Goal: Information Seeking & Learning: Learn about a topic

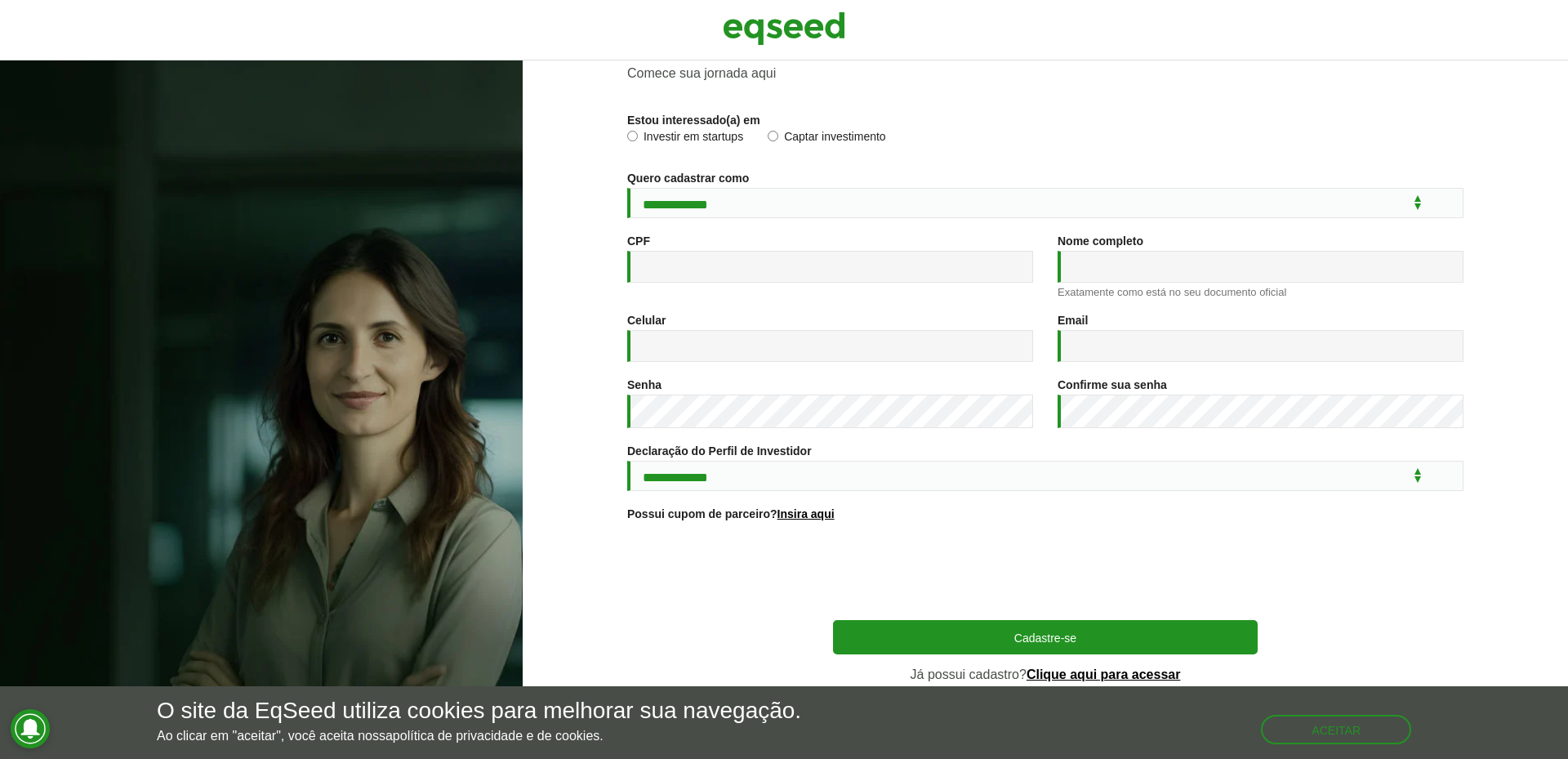
scroll to position [84, 0]
click at [1315, 721] on button "Aceitar" at bounding box center [1337, 728] width 147 height 26
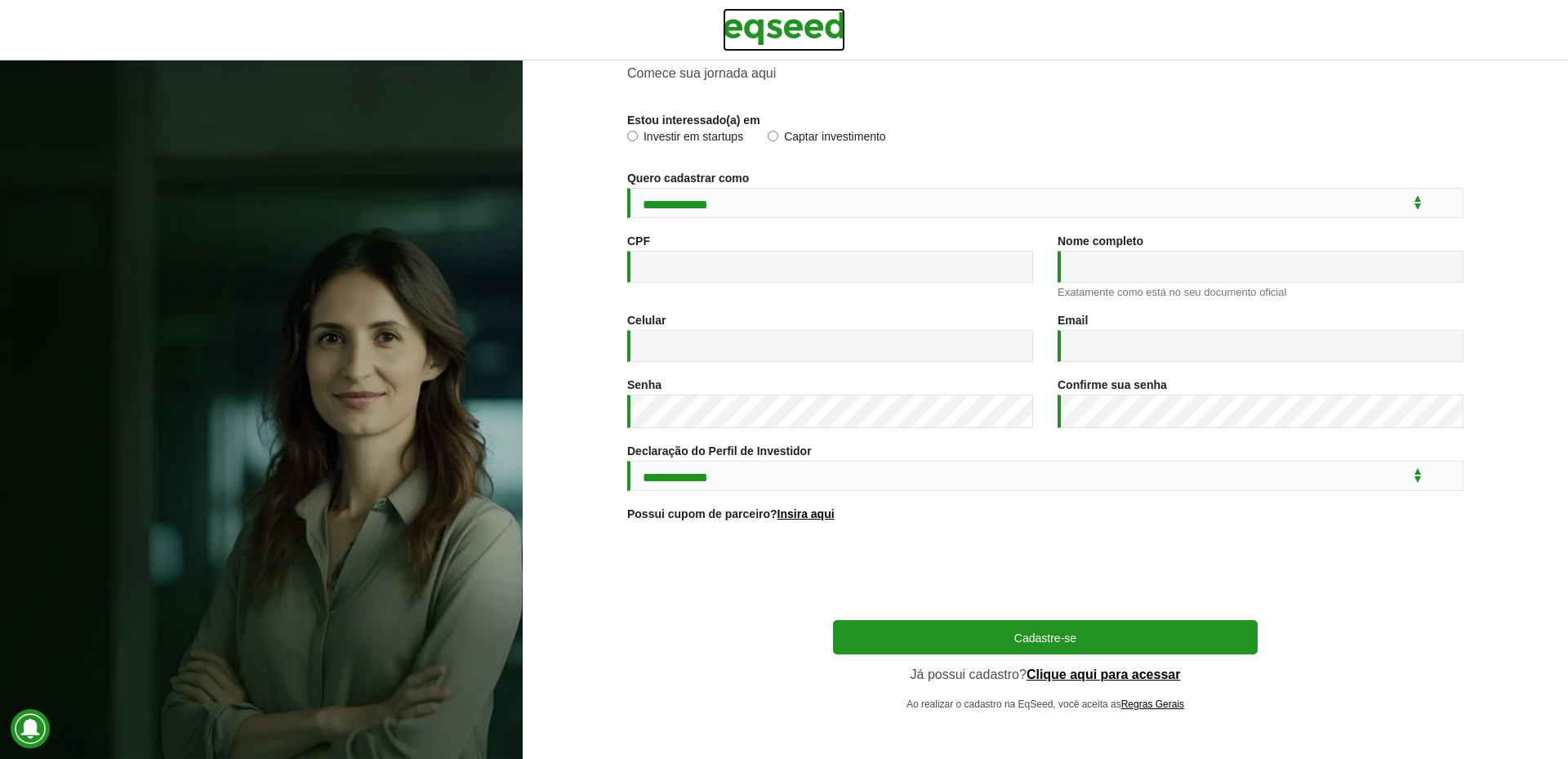
click at [807, 30] on img at bounding box center [784, 29] width 123 height 41
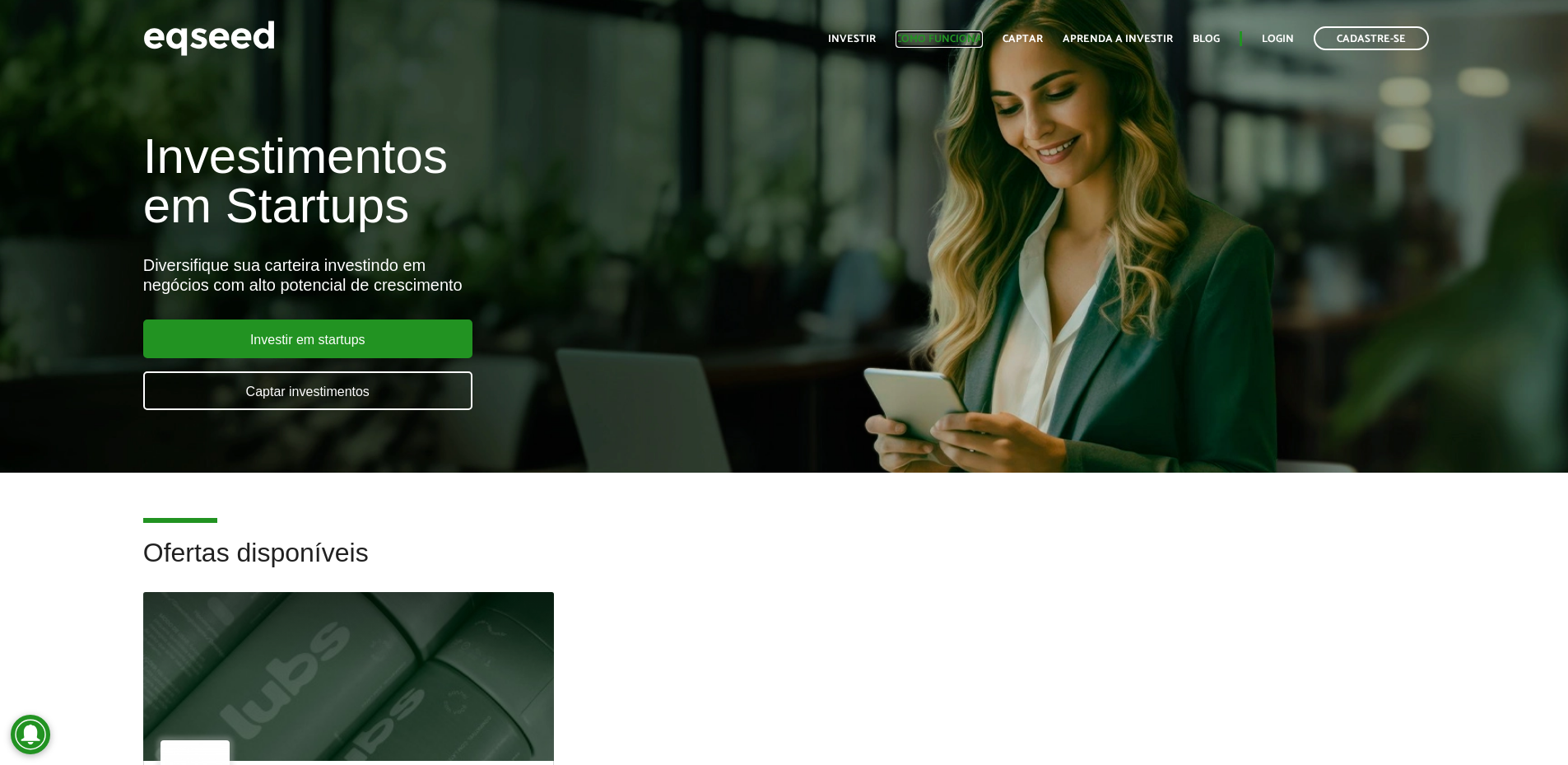
click at [945, 39] on link "Como funciona" at bounding box center [940, 39] width 88 height 11
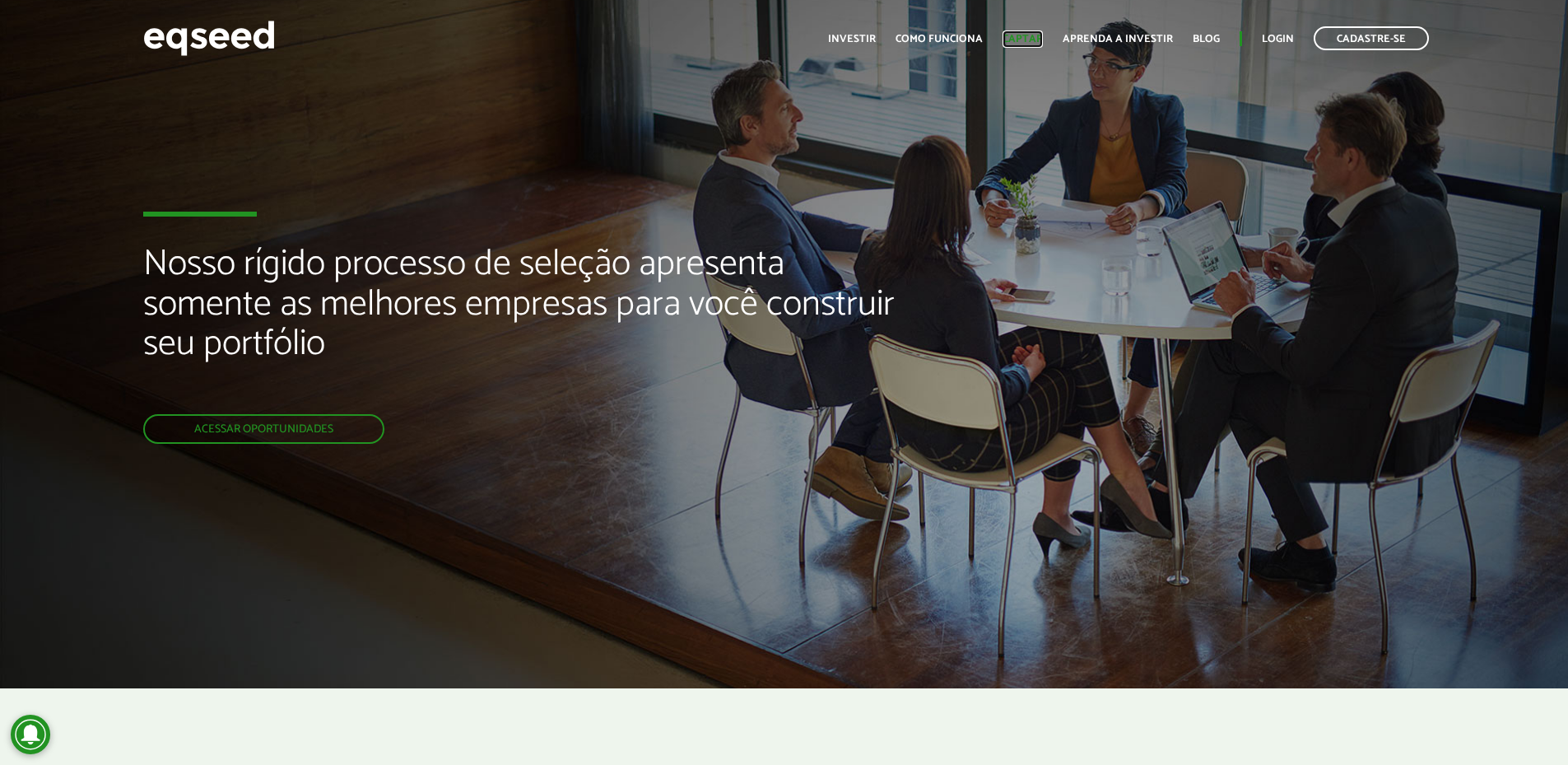
click at [1024, 33] on link "Captar" at bounding box center [1023, 39] width 41 height 11
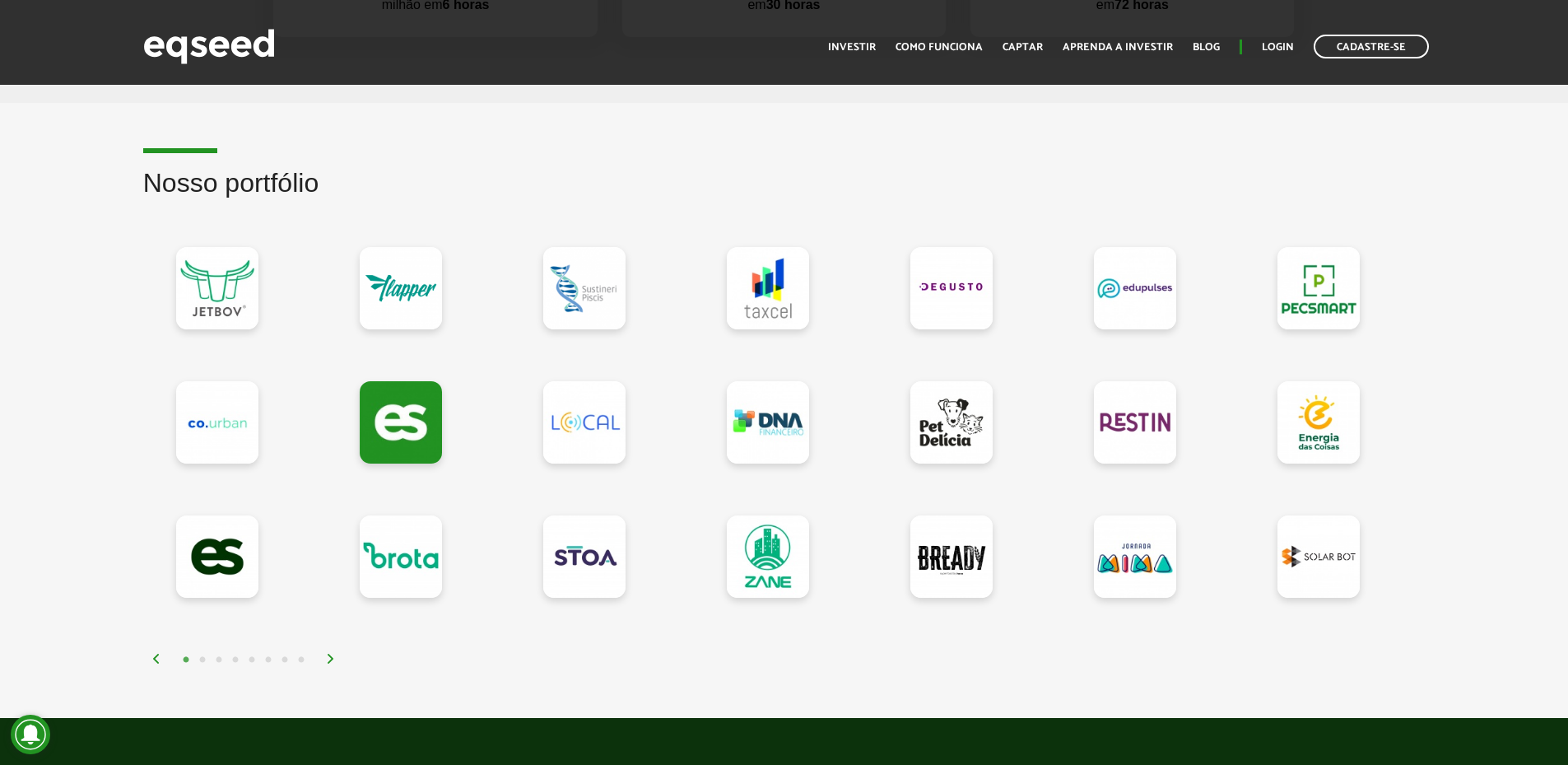
scroll to position [1400, 0]
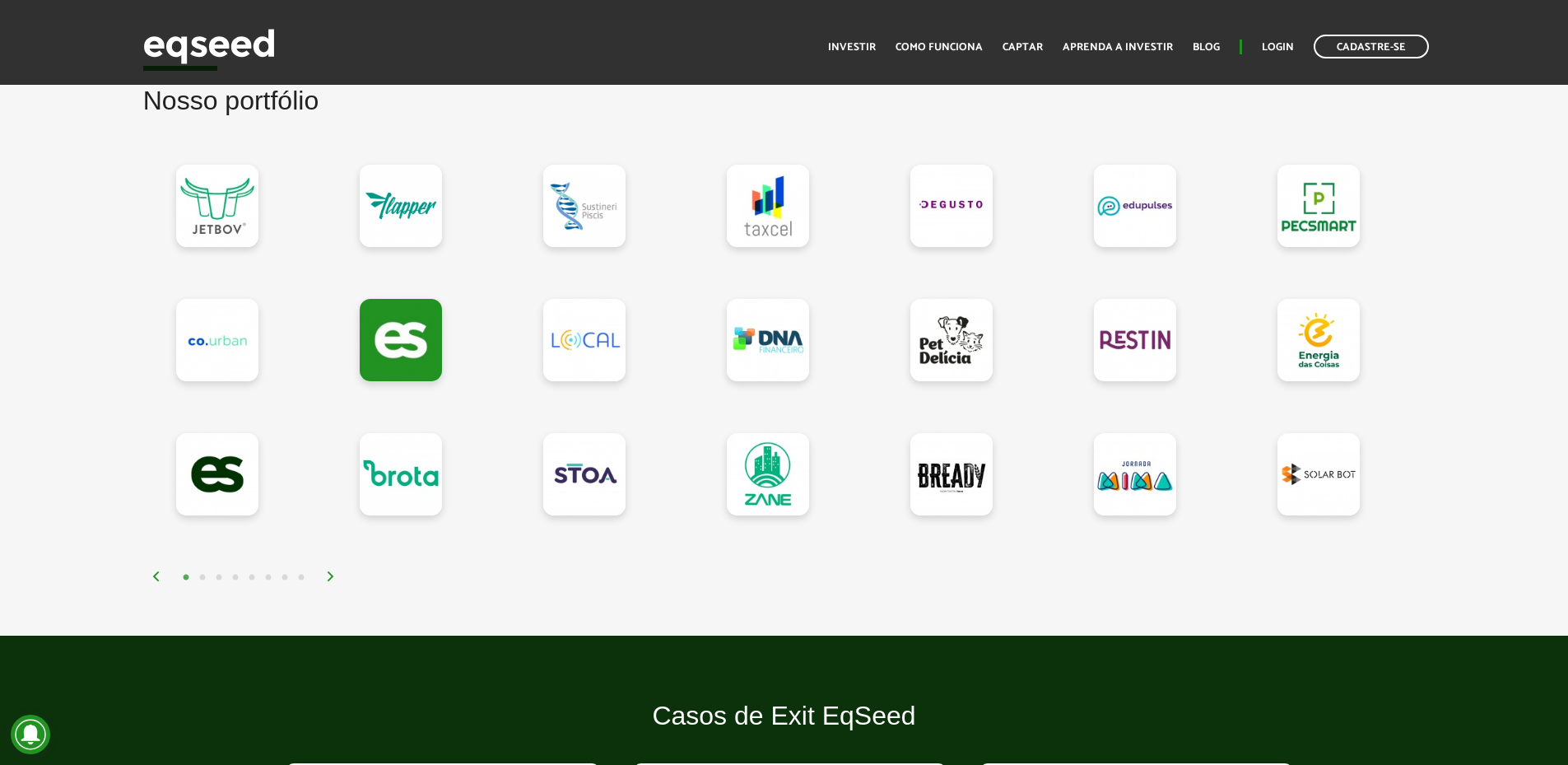
click at [329, 581] on img at bounding box center [331, 576] width 10 height 10
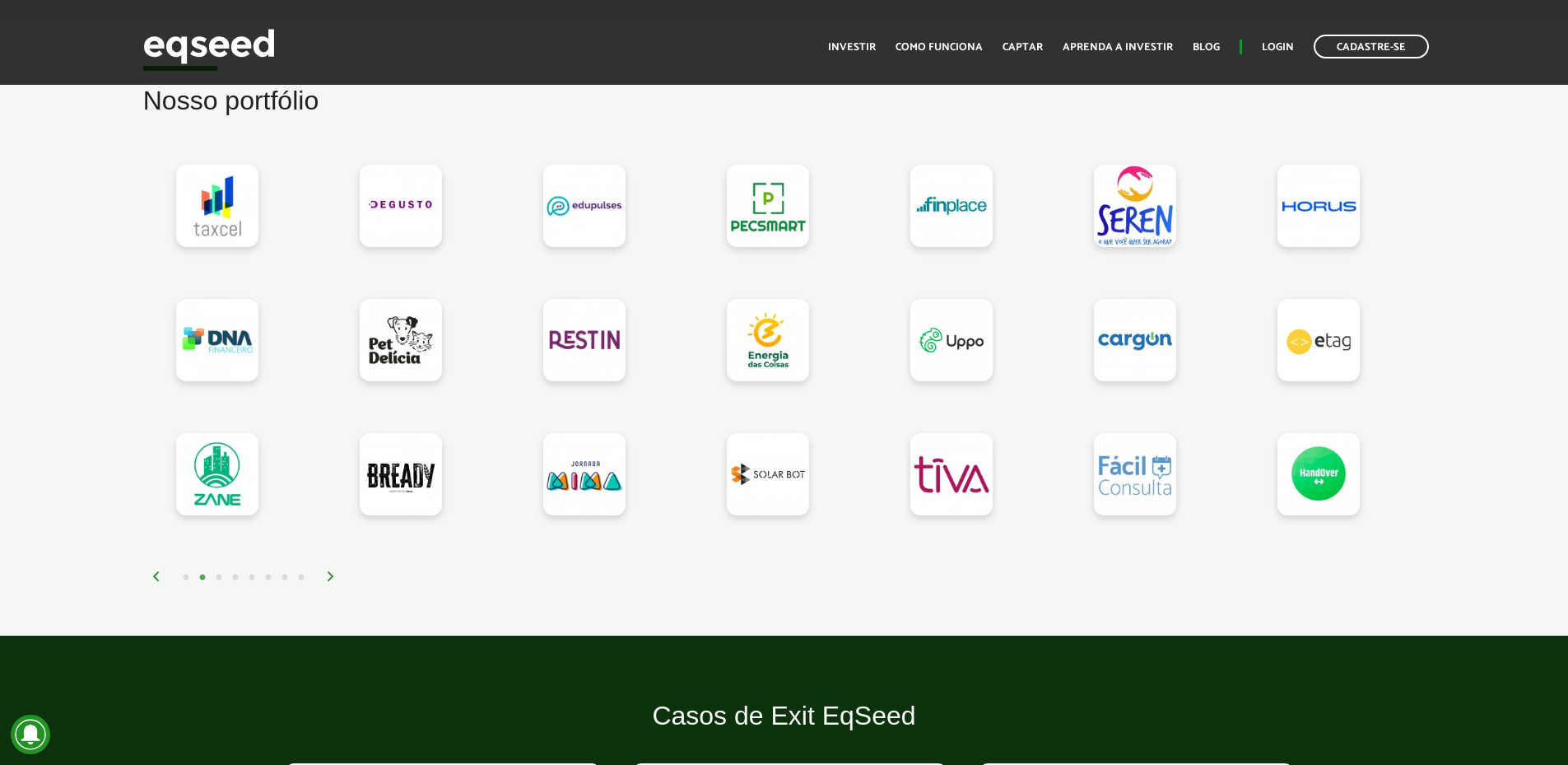
click at [148, 576] on div at bounding box center [784, 363] width 1282 height 446
click at [152, 579] on img at bounding box center [156, 576] width 10 height 10
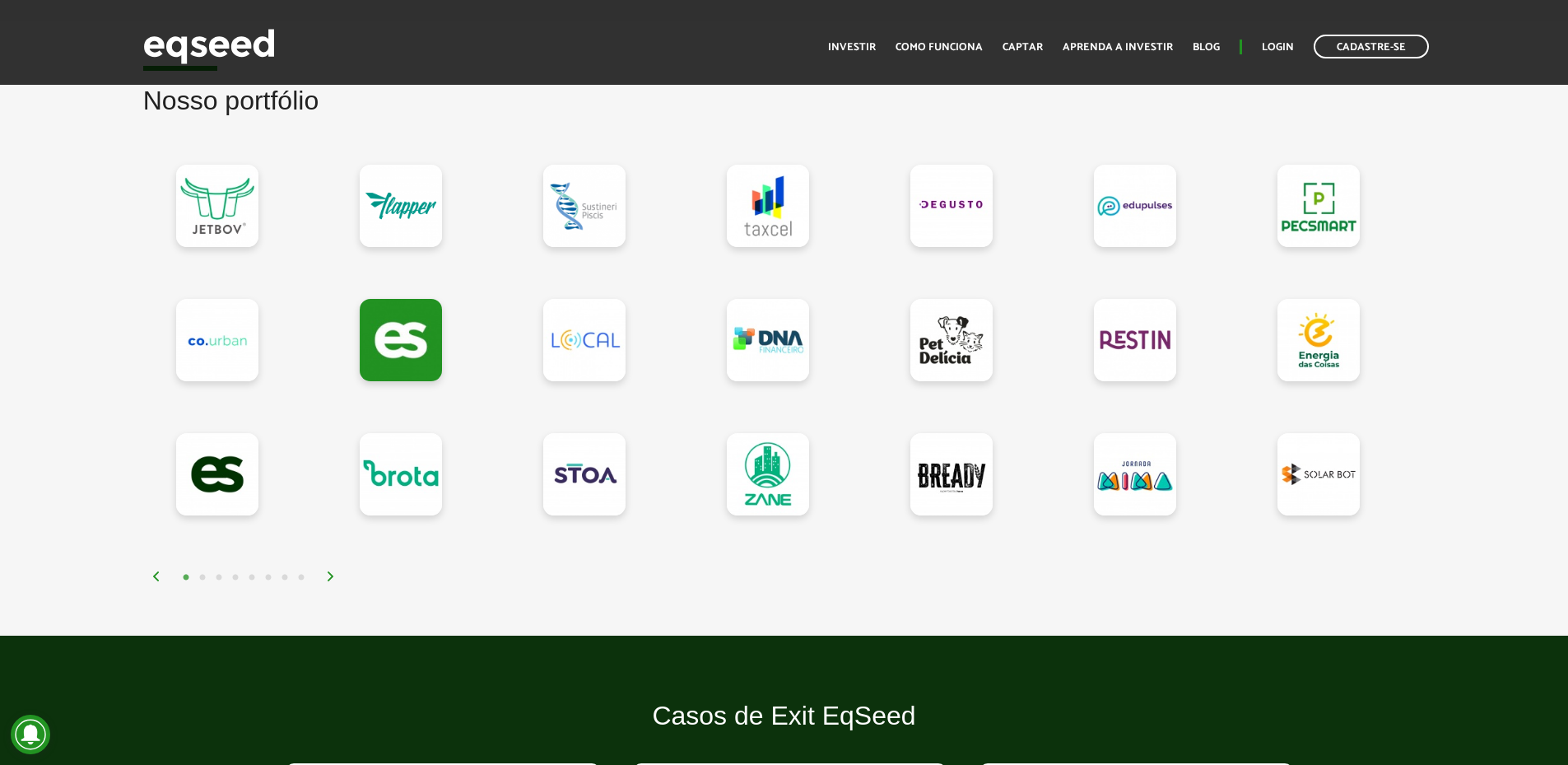
click at [331, 576] on img at bounding box center [331, 576] width 10 height 10
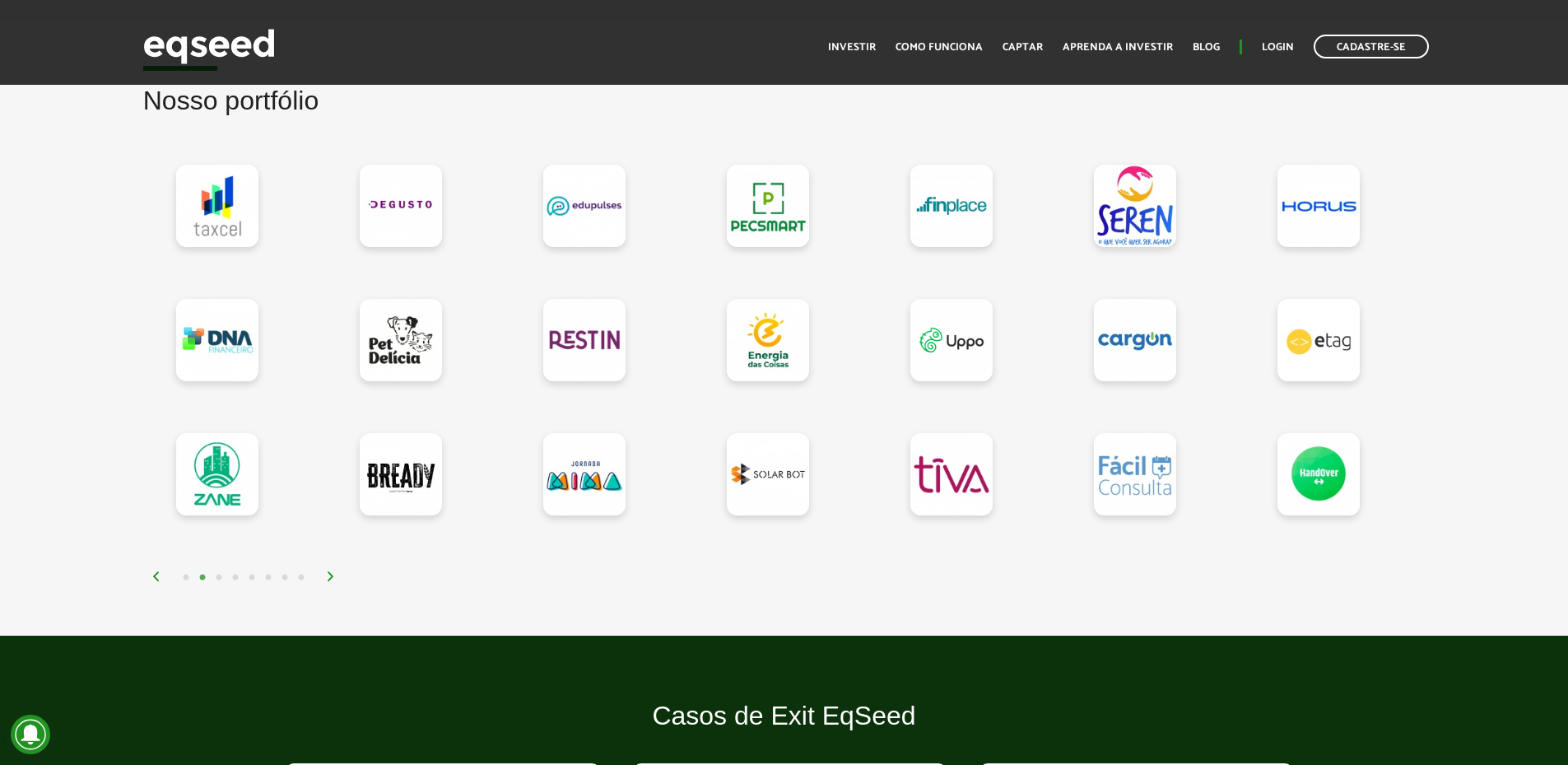
click at [331, 576] on img at bounding box center [331, 576] width 10 height 10
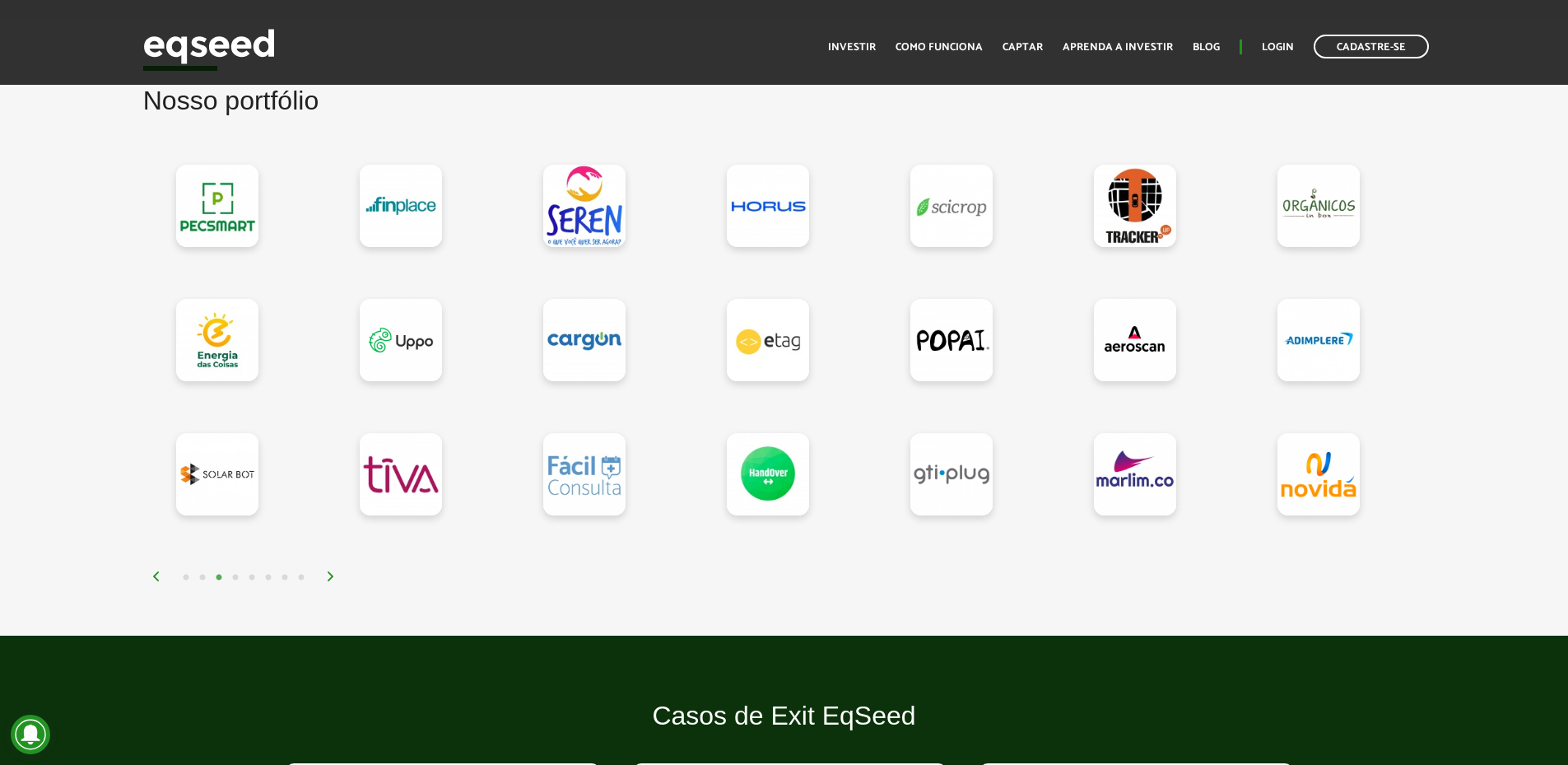
click at [331, 577] on img at bounding box center [331, 576] width 10 height 10
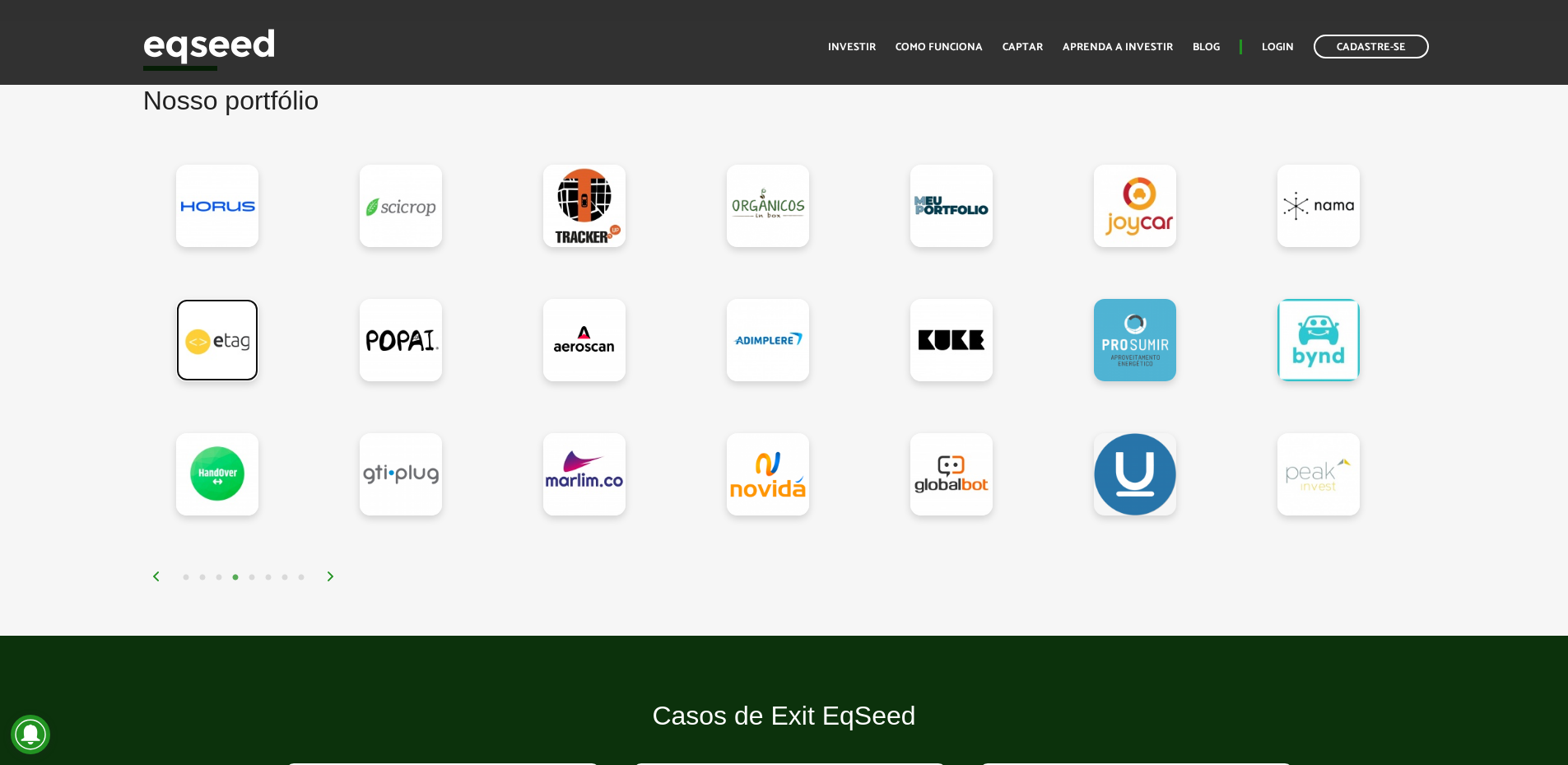
drag, startPoint x: 244, startPoint y: 332, endPoint x: 241, endPoint y: 343, distance: 11.4
click at [243, 333] on link at bounding box center [217, 339] width 82 height 82
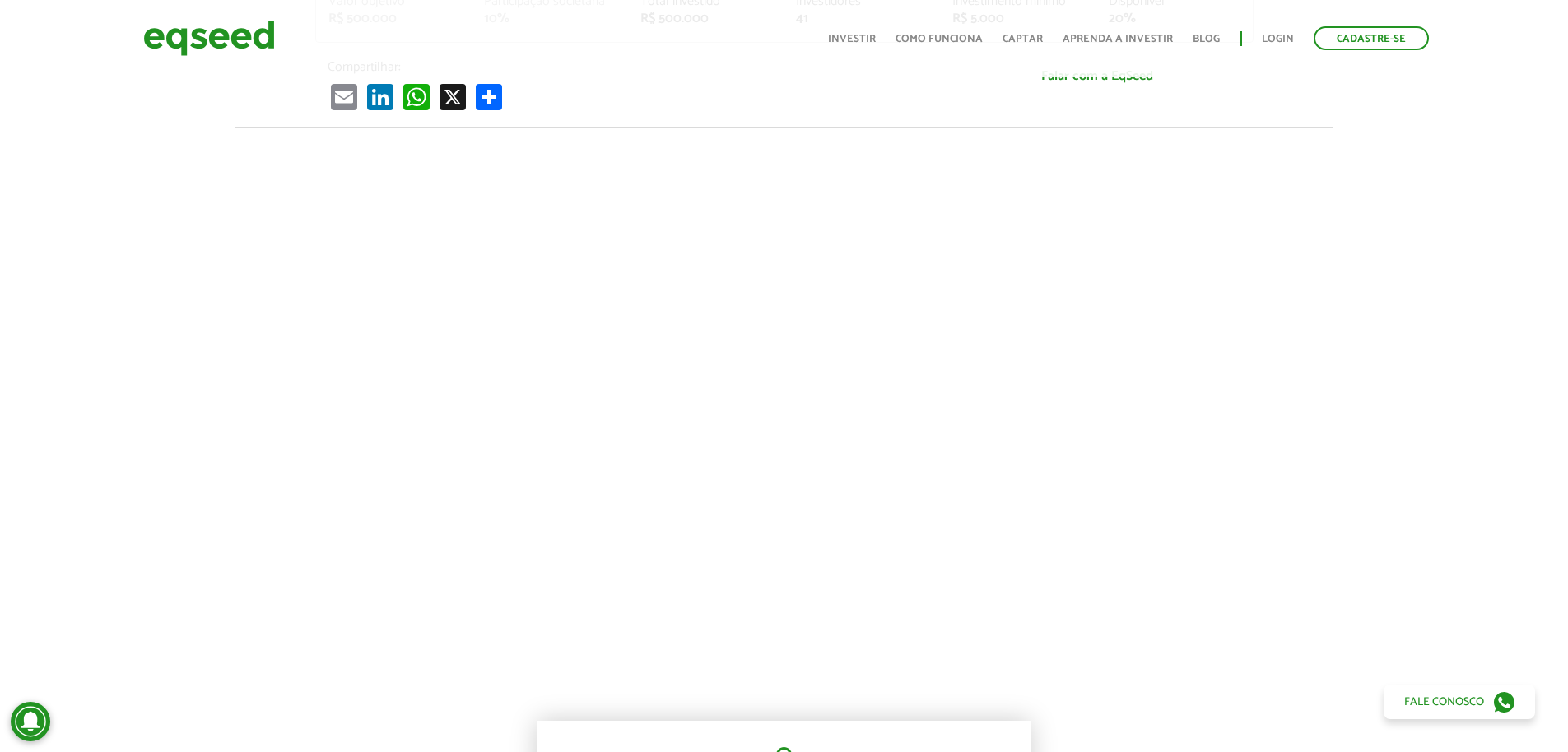
scroll to position [576, 0]
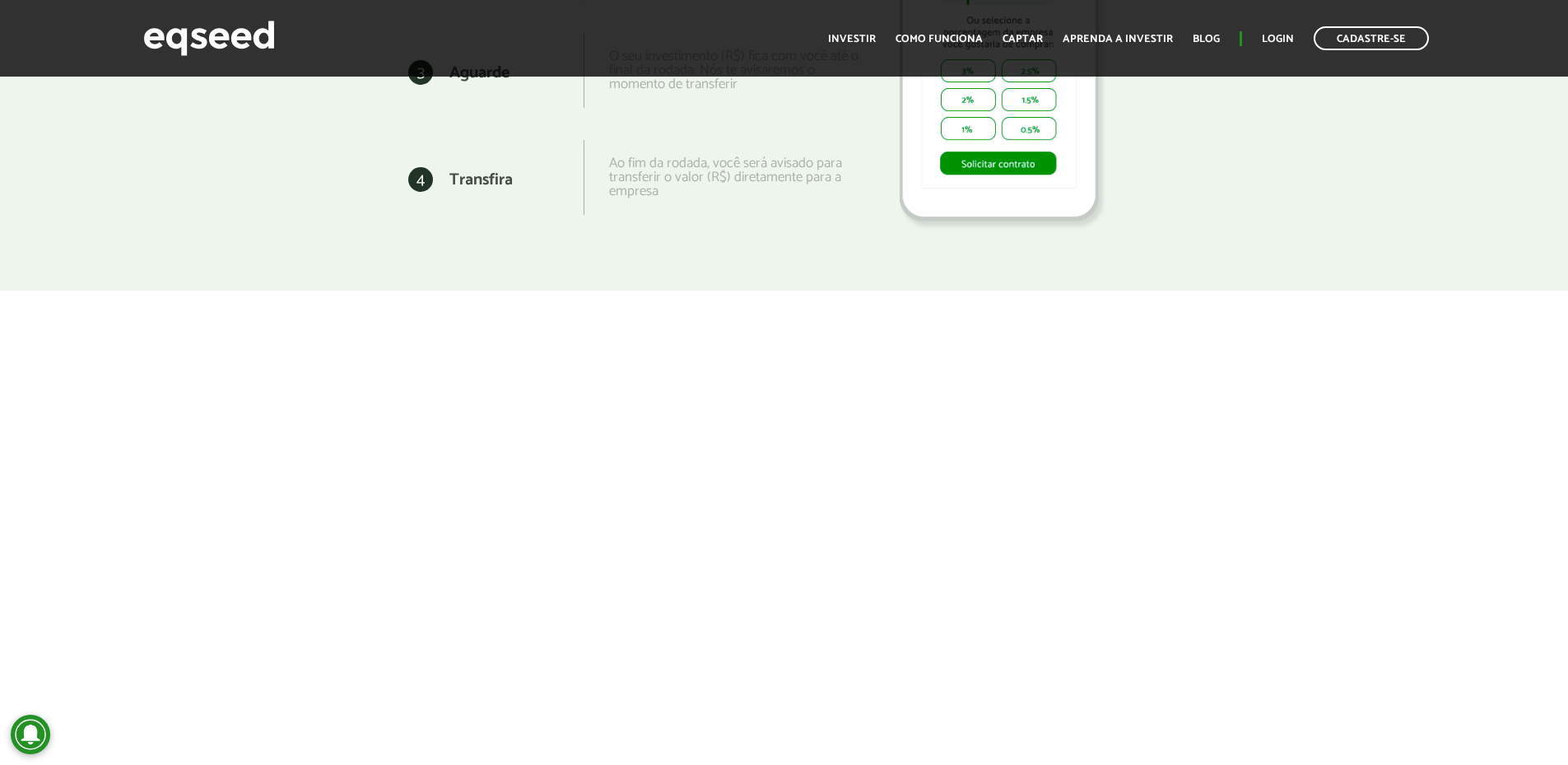
scroll to position [2470, 0]
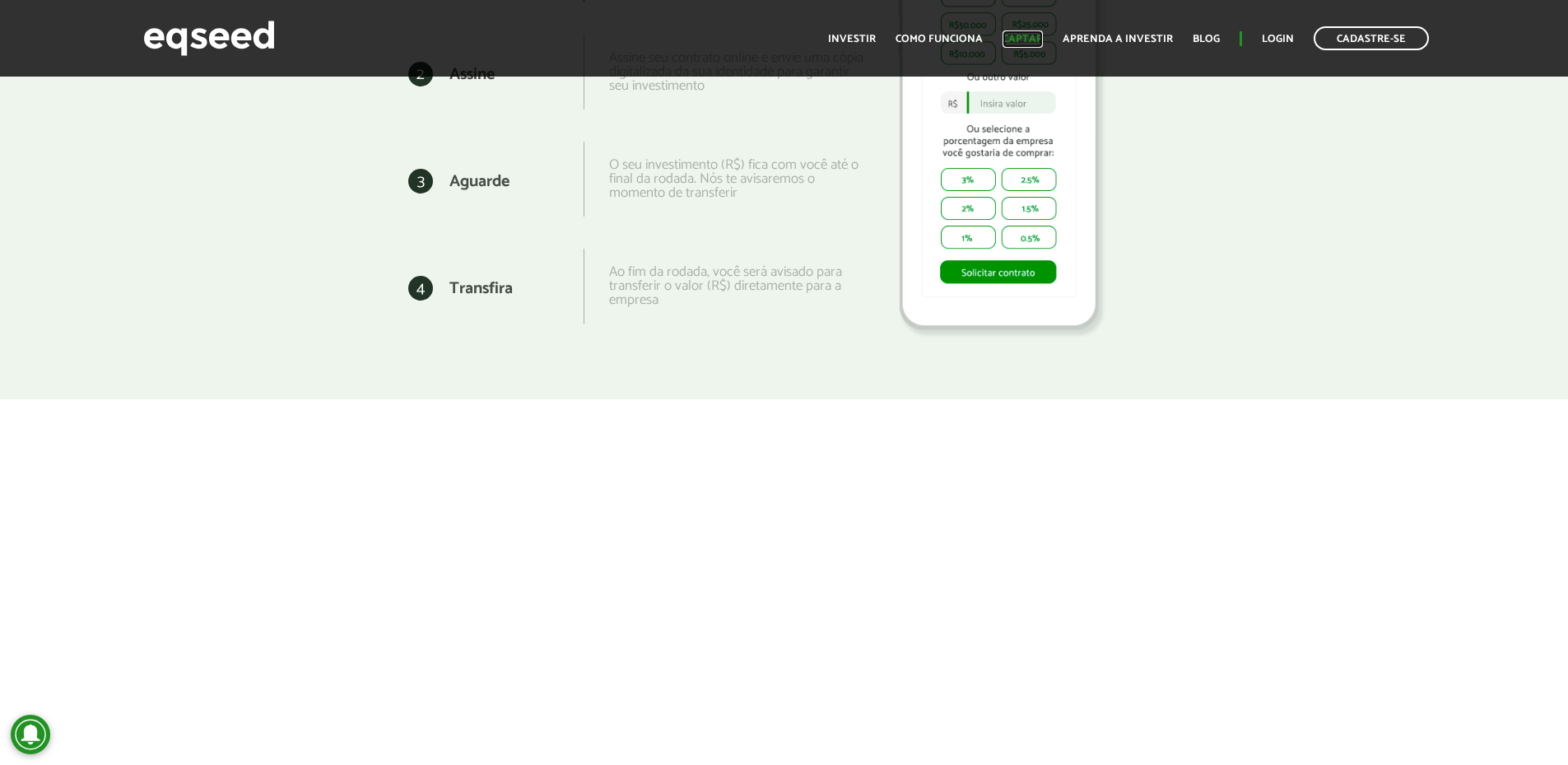
click at [1039, 39] on link "Captar" at bounding box center [1023, 39] width 41 height 11
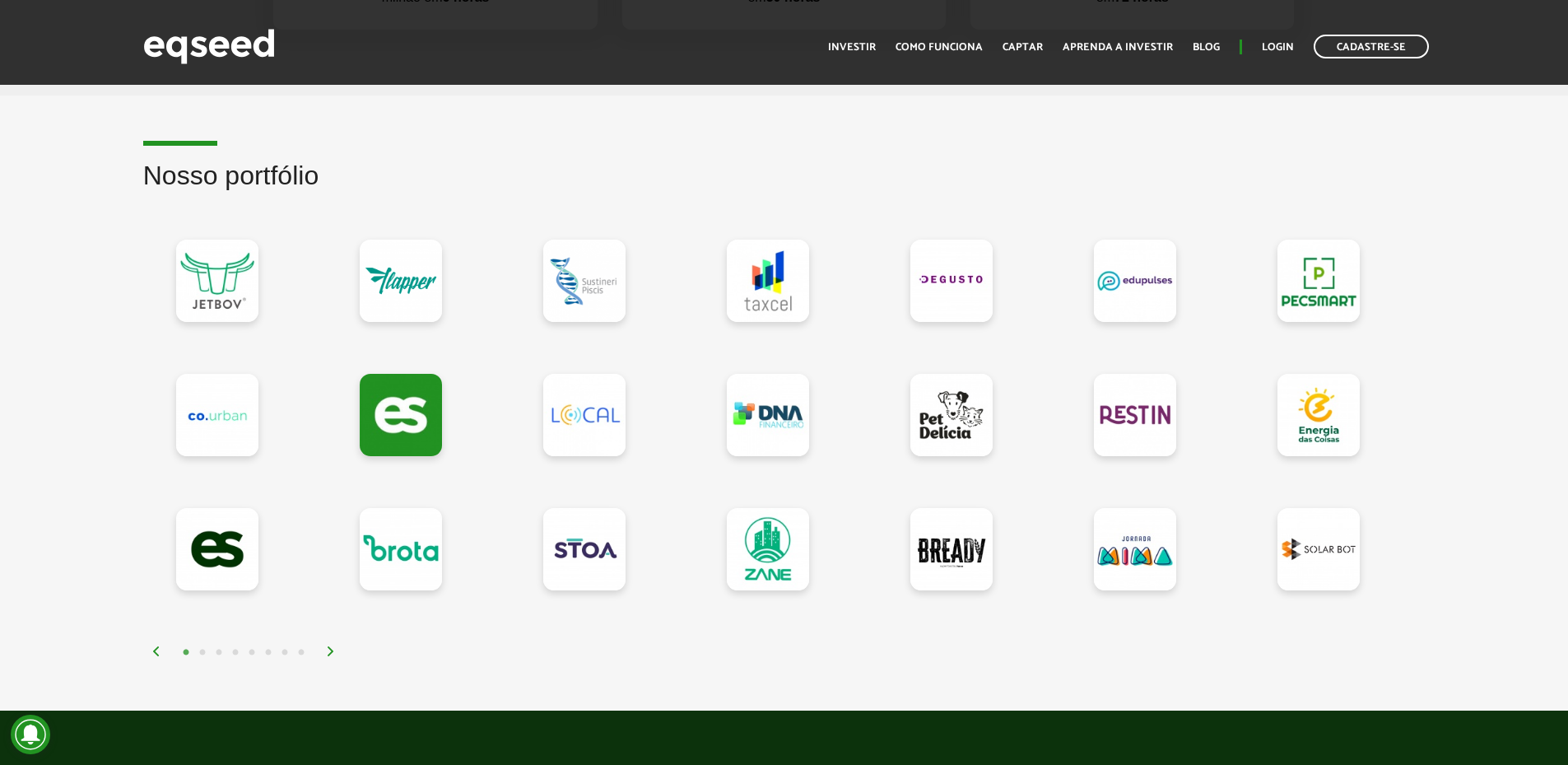
scroll to position [1400, 0]
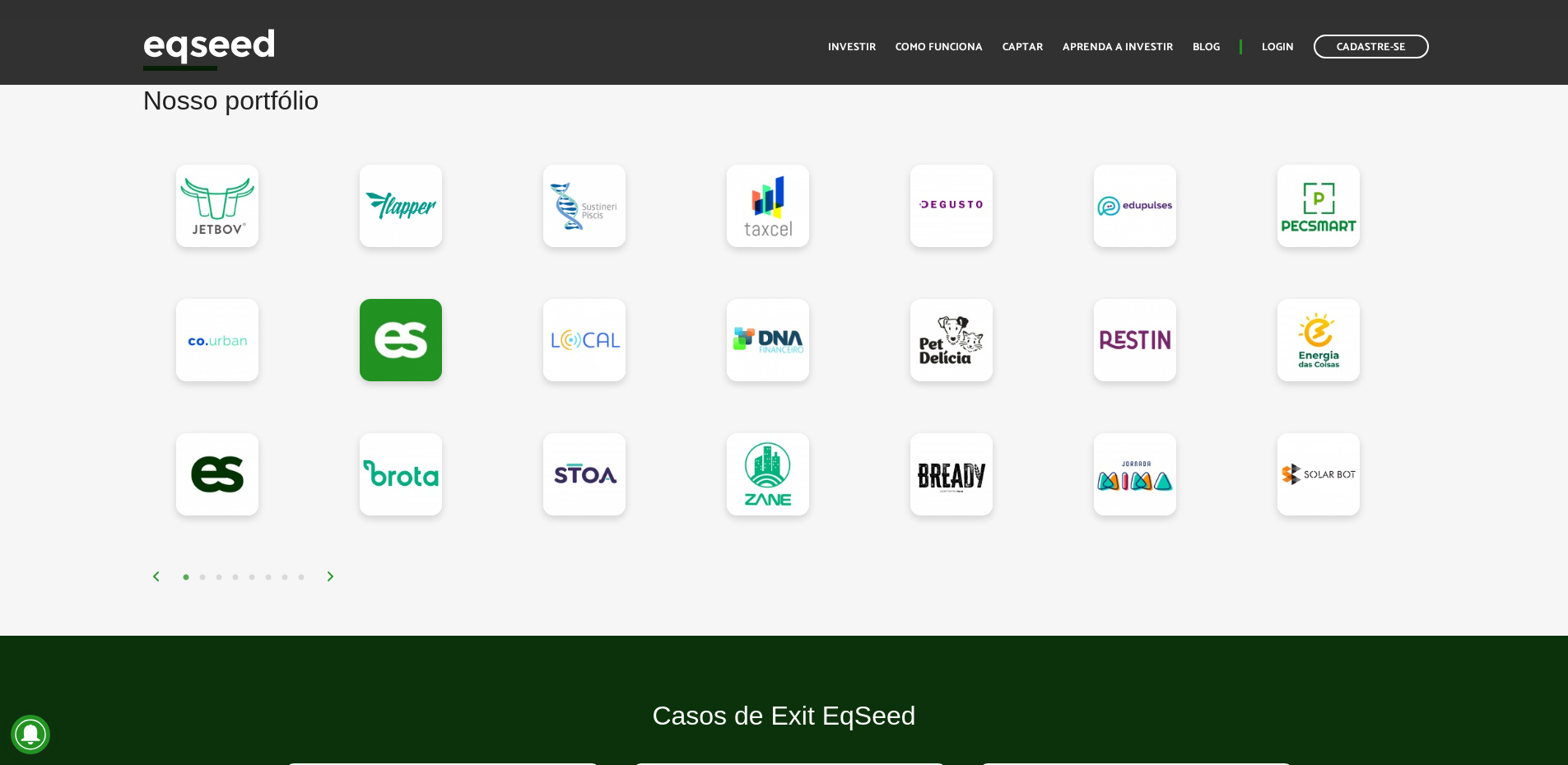
click at [329, 578] on img at bounding box center [331, 576] width 10 height 10
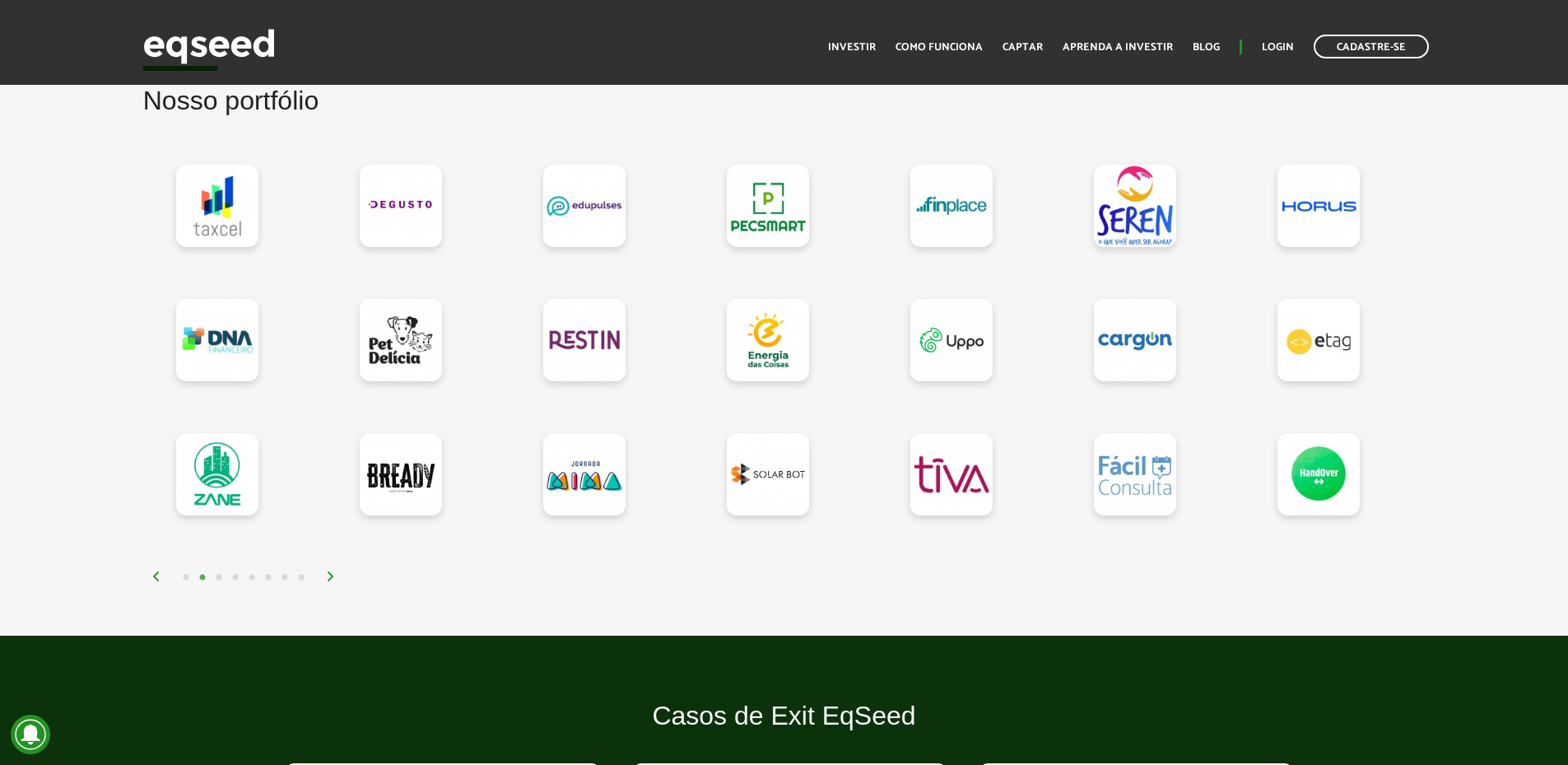
click at [329, 578] on img at bounding box center [331, 576] width 10 height 10
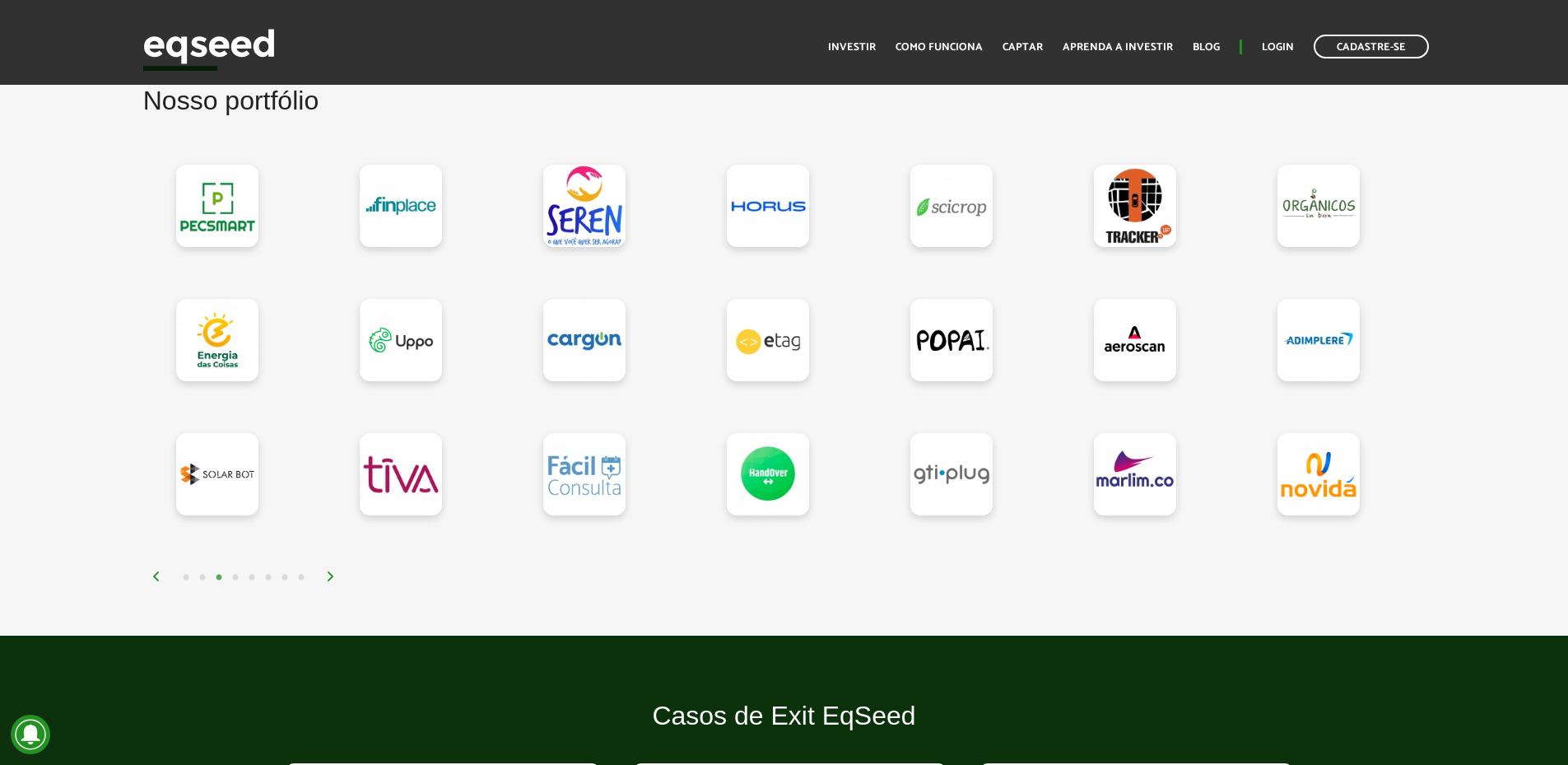
click at [329, 578] on img at bounding box center [331, 576] width 10 height 10
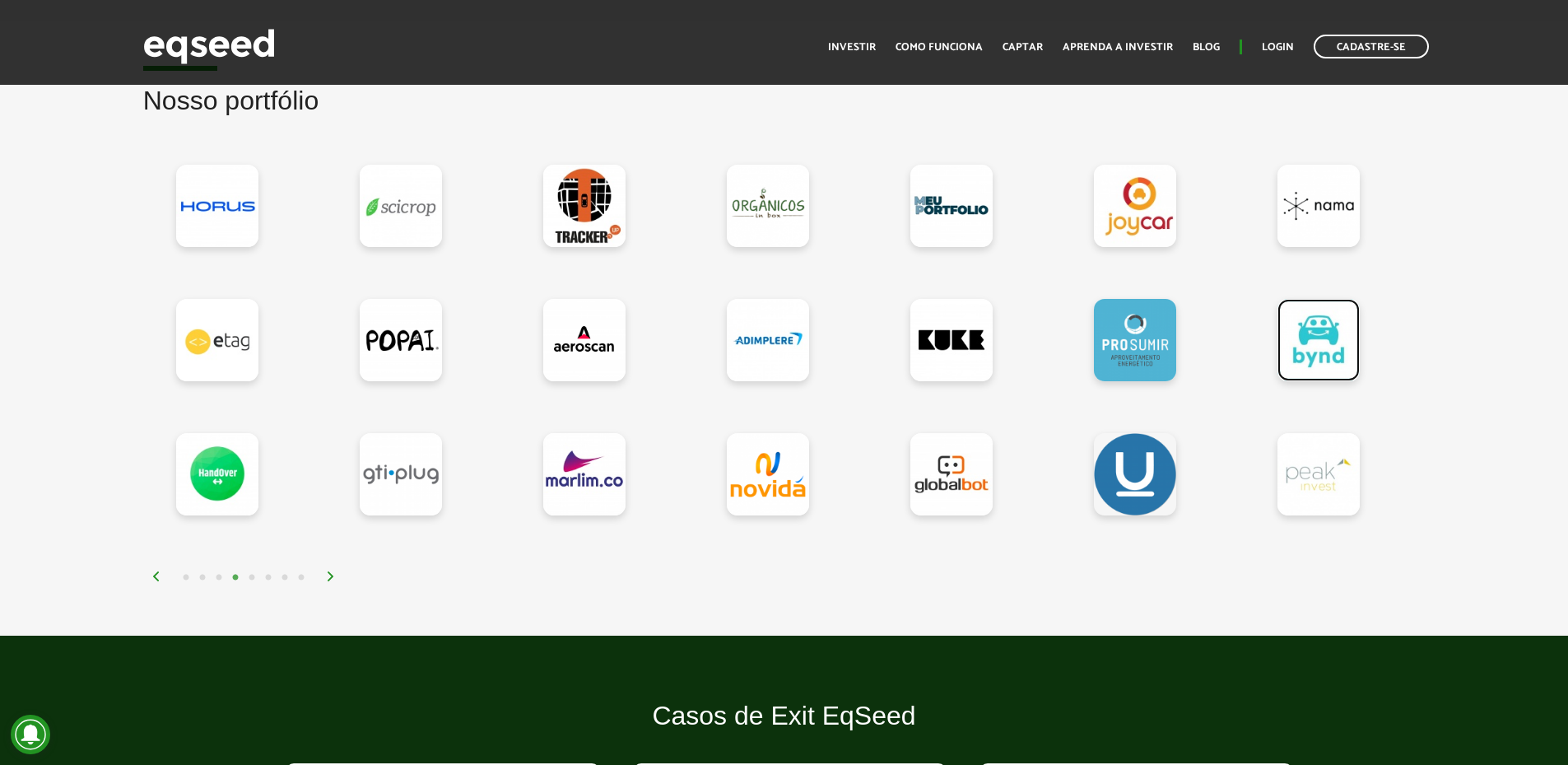
click at [1308, 345] on link at bounding box center [1318, 339] width 82 height 82
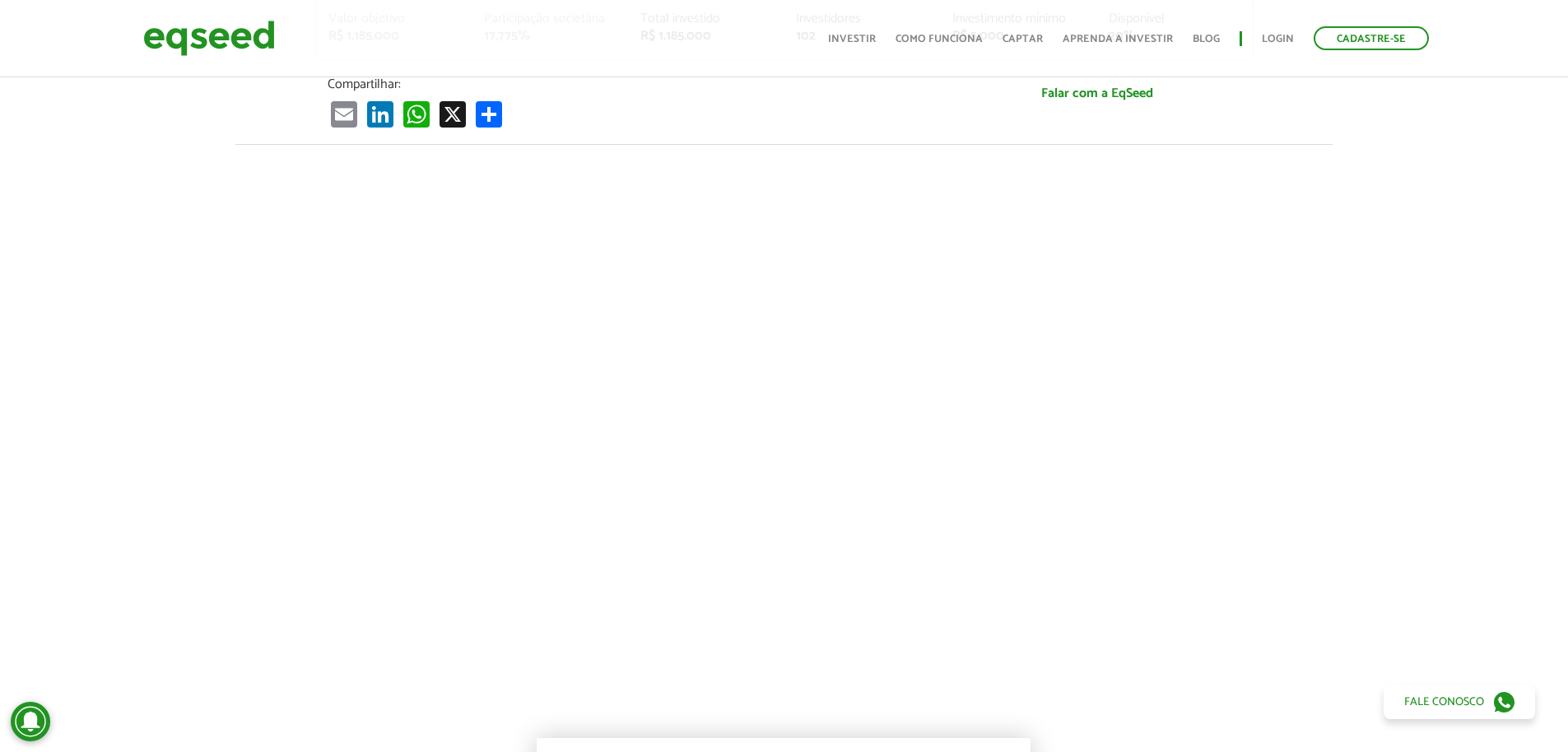
scroll to position [576, 0]
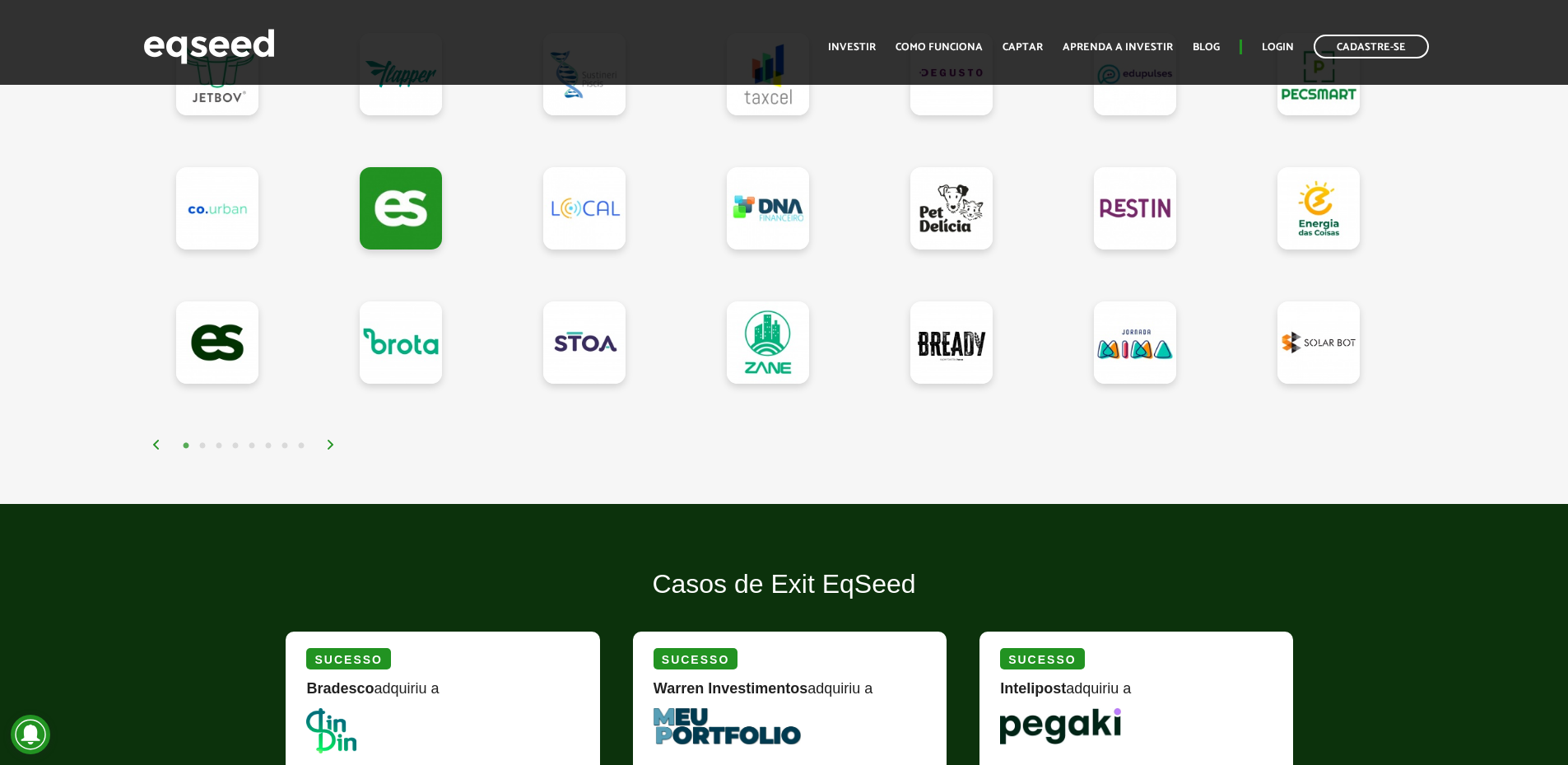
scroll to position [1318, 0]
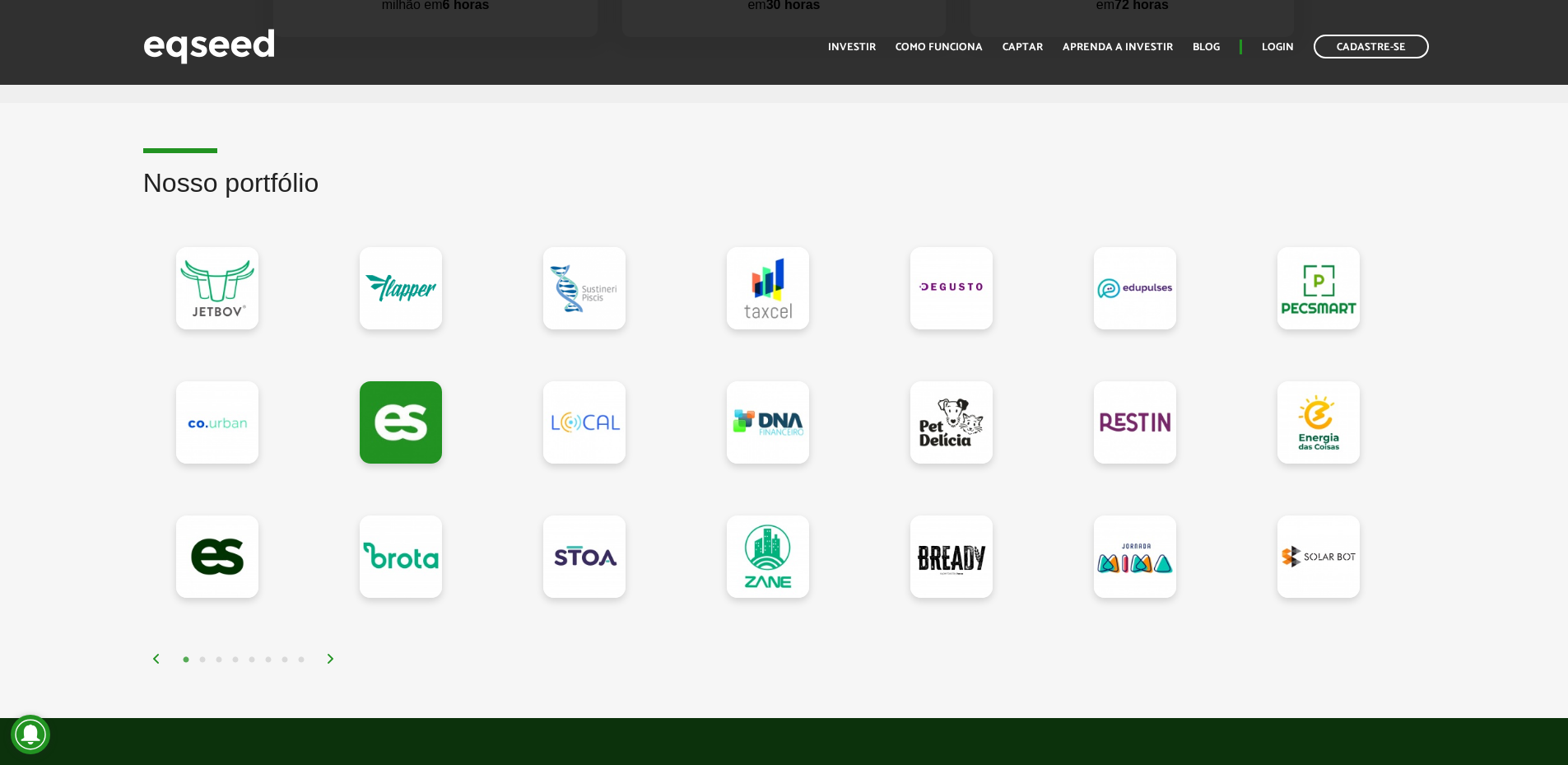
click at [328, 660] on img at bounding box center [331, 658] width 10 height 10
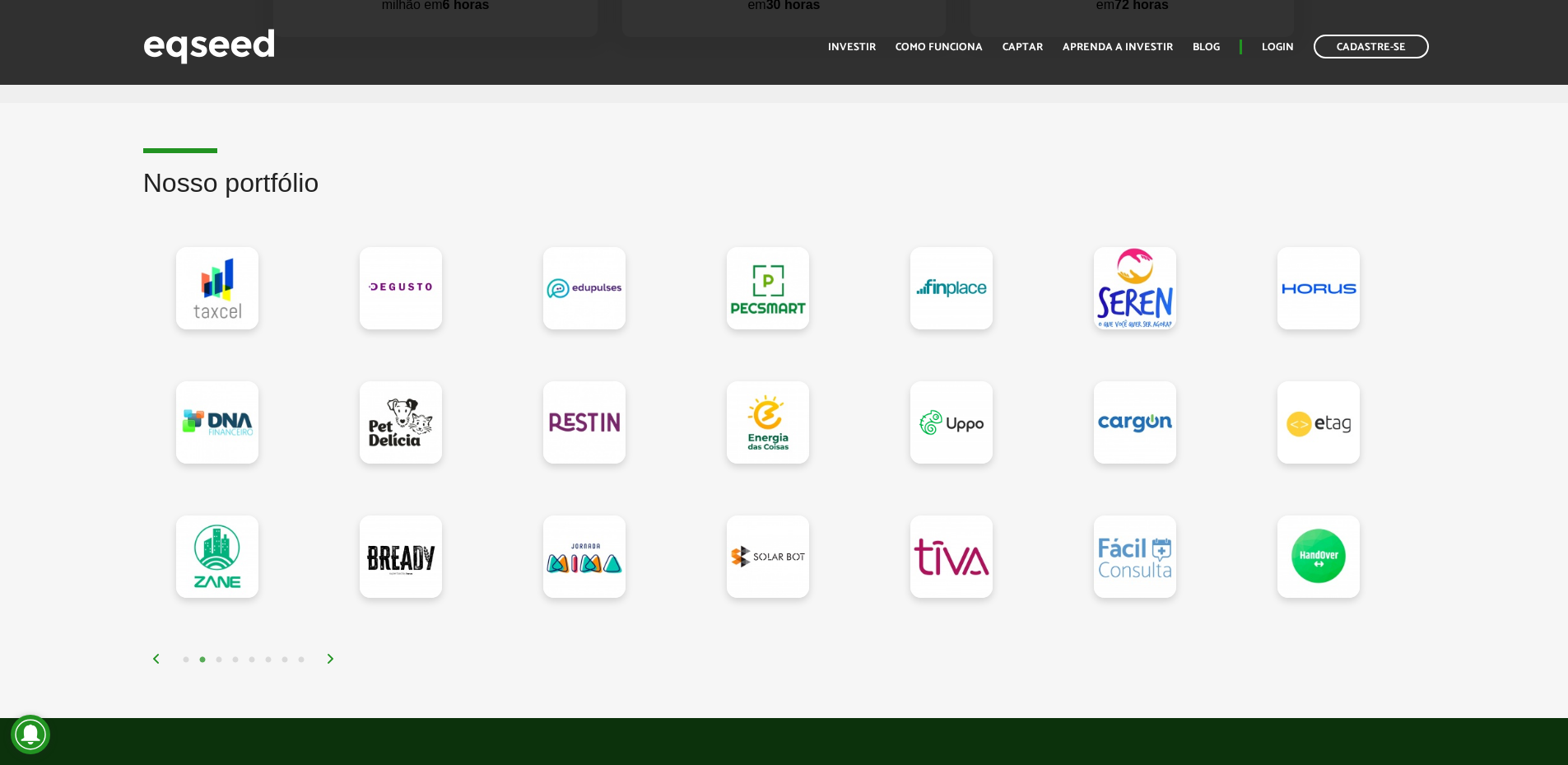
click at [328, 660] on img at bounding box center [331, 658] width 10 height 10
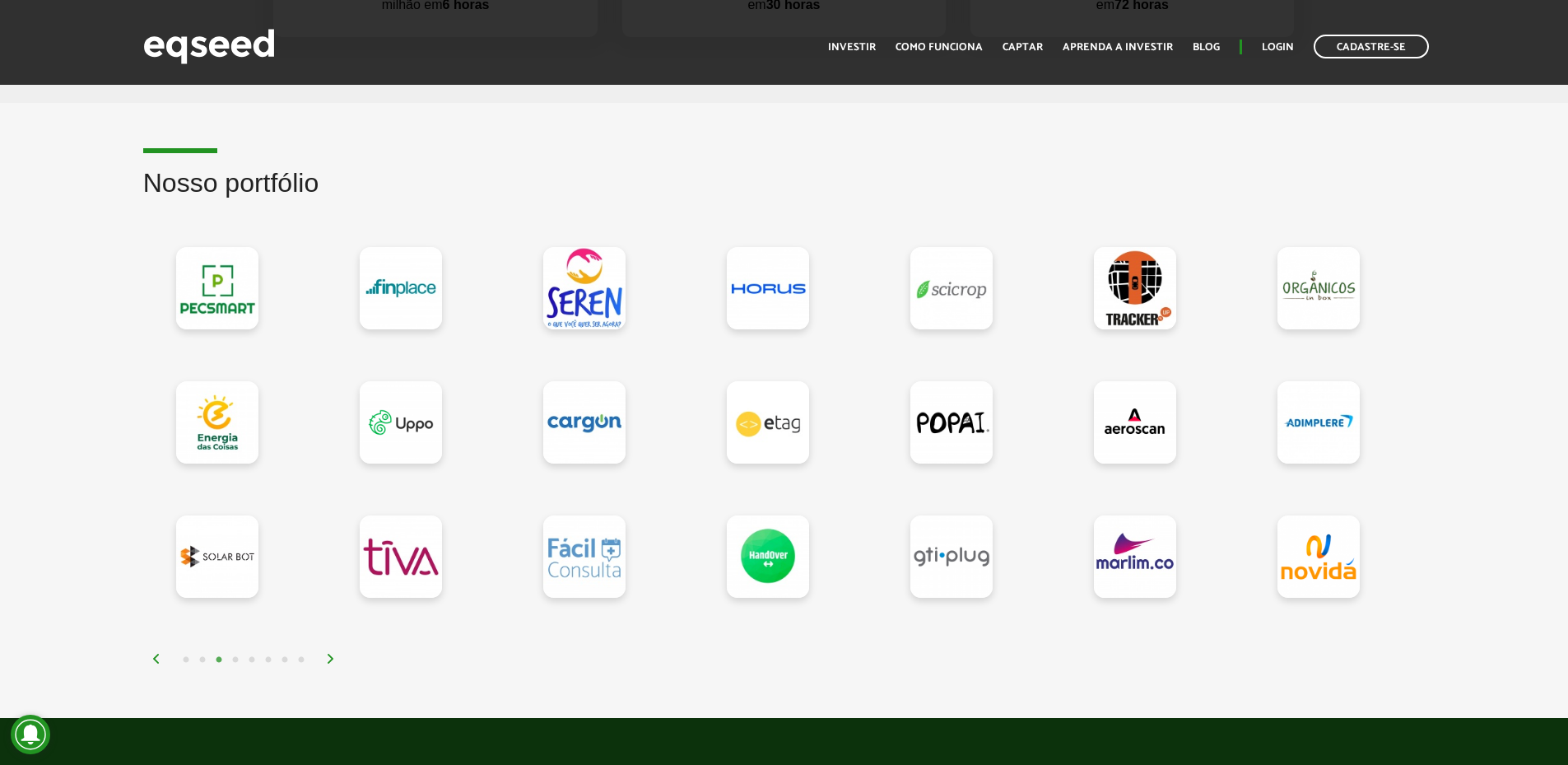
click at [328, 661] on img at bounding box center [331, 658] width 10 height 10
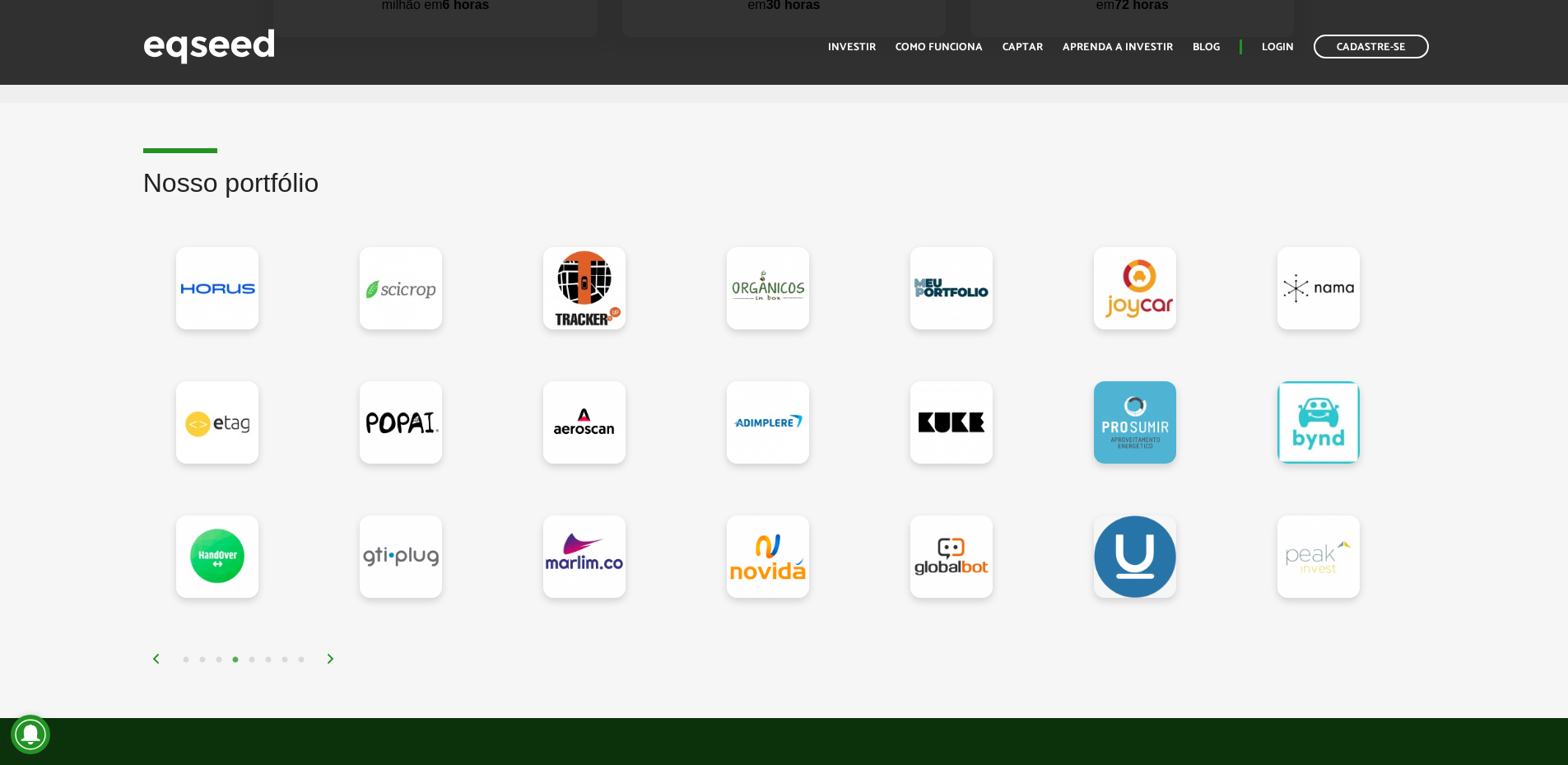
click at [328, 661] on img at bounding box center [331, 658] width 10 height 10
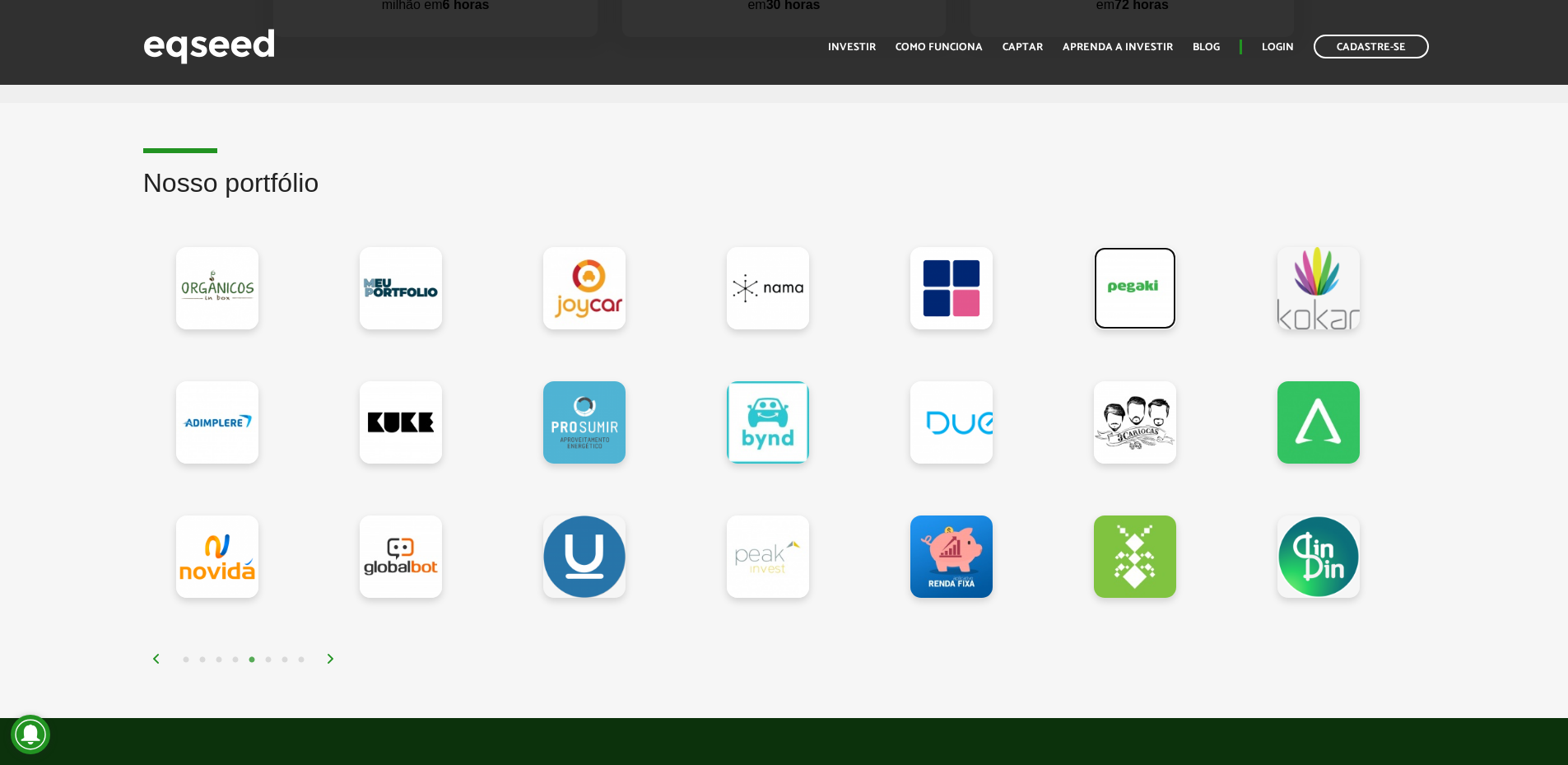
click at [1135, 287] on link at bounding box center [1135, 288] width 82 height 82
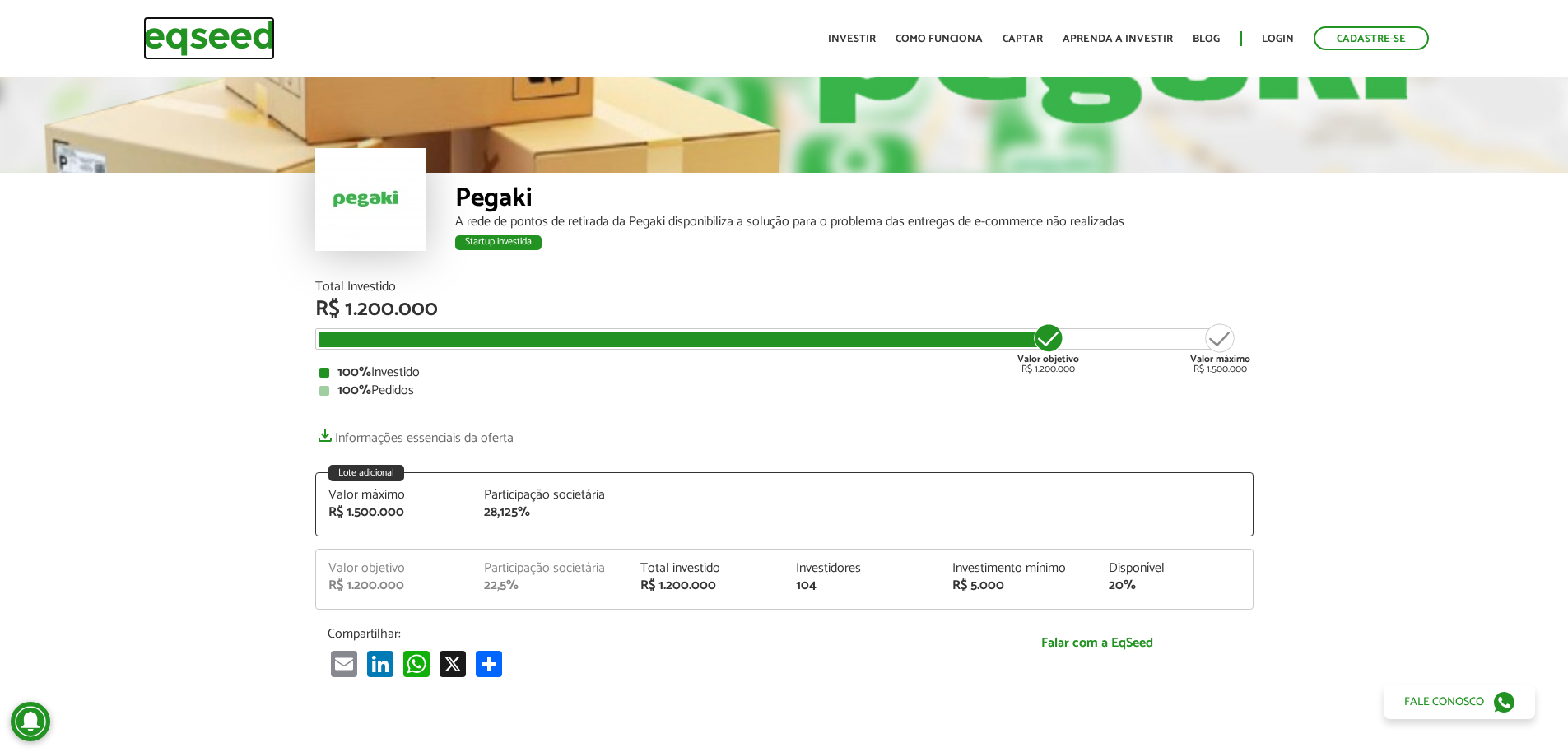
click at [213, 45] on img at bounding box center [209, 38] width 132 height 43
